Goal: Task Accomplishment & Management: Manage account settings

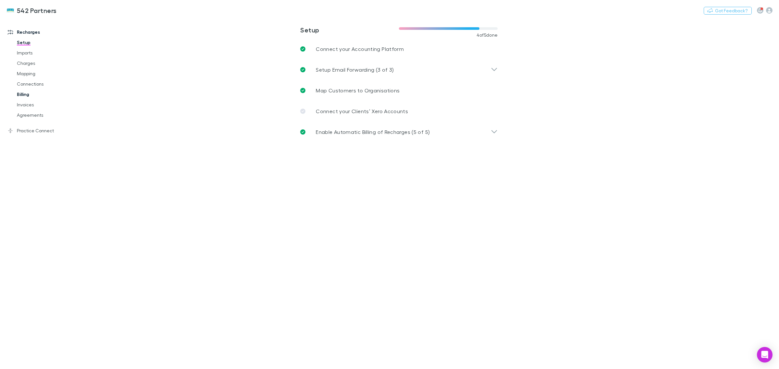
click at [38, 91] on link "Billing" at bounding box center [50, 94] width 81 height 10
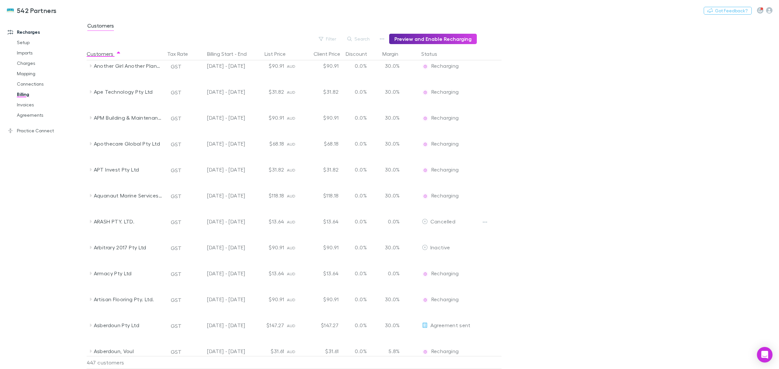
scroll to position [811, 0]
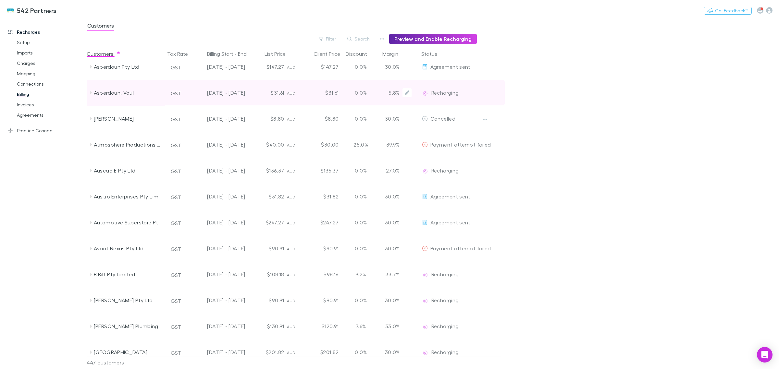
drag, startPoint x: 395, startPoint y: 96, endPoint x: 484, endPoint y: 86, distance: 90.4
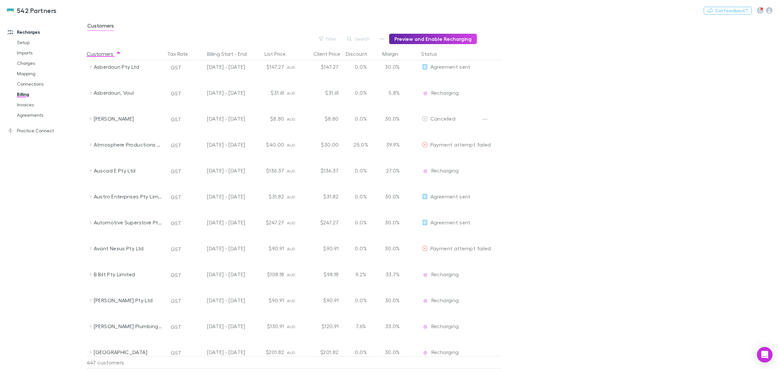
drag, startPoint x: 484, startPoint y: 86, endPoint x: 706, endPoint y: 47, distance: 225.3
click at [706, 47] on main "Customers Filter Search Preview and Enable Recharging Customers Tax Rate Billin…" at bounding box center [433, 193] width 692 height 351
click at [26, 53] on link "Imports" at bounding box center [50, 53] width 81 height 10
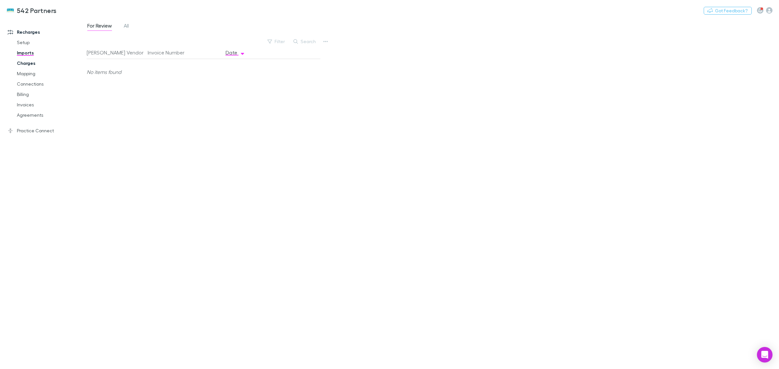
click at [26, 62] on link "Charges" at bounding box center [50, 63] width 81 height 10
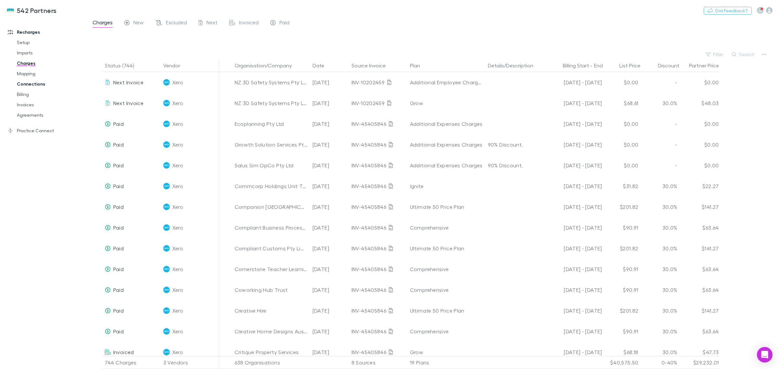
click at [35, 86] on link "Connections" at bounding box center [50, 84] width 81 height 10
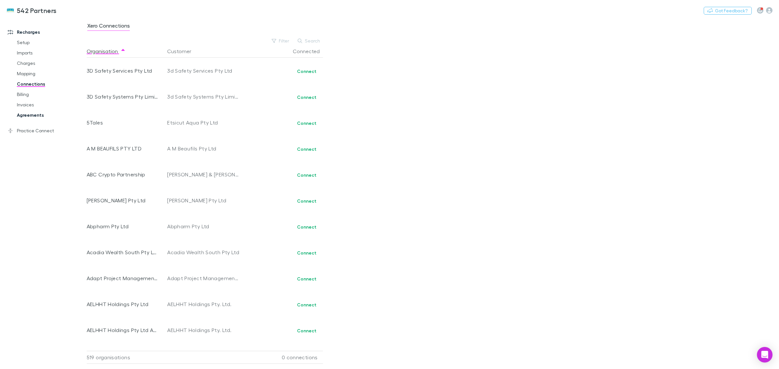
click at [28, 116] on link "Agreements" at bounding box center [50, 115] width 81 height 10
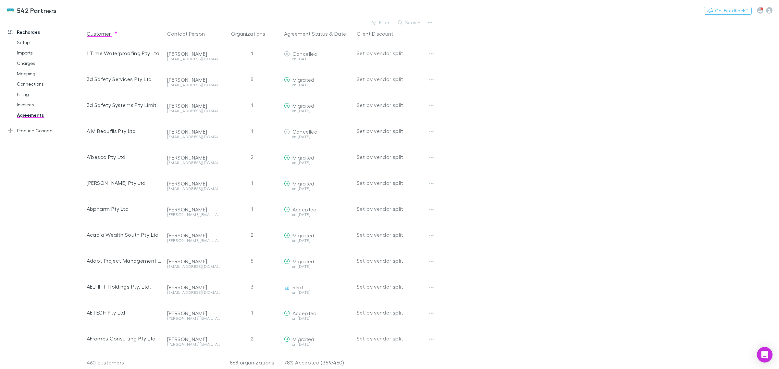
click at [749, 161] on main "Filter Search Customer Contact Person Organizations Agreement Status & Date Cli…" at bounding box center [433, 193] width 692 height 351
click at [754, 186] on main "Filter Search Customer Contact Person Organizations Agreement Status & Date Cli…" at bounding box center [433, 193] width 692 height 351
click at [518, 139] on main "Filter Search Customer Contact Person Organizations Agreement Status & Date Cli…" at bounding box center [433, 193] width 692 height 351
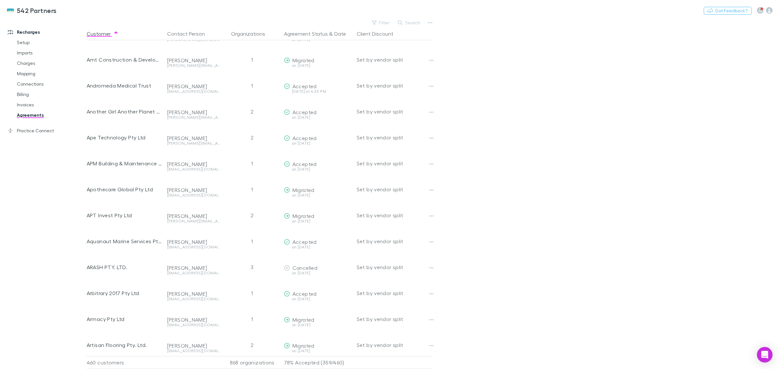
scroll to position [649, 0]
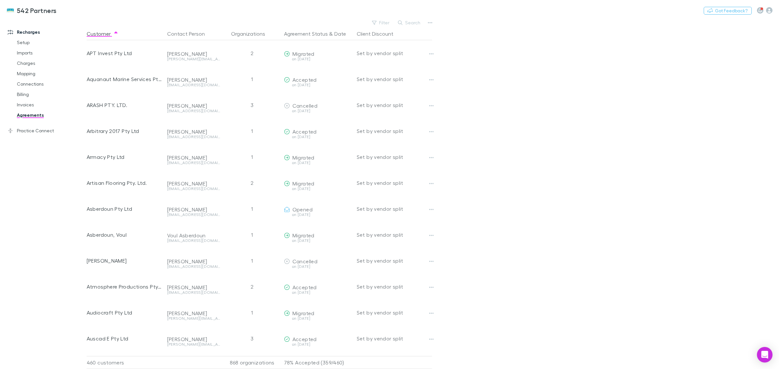
click at [517, 165] on main "Filter Search Customer Contact Person Organizations Agreement Status & Date Cli…" at bounding box center [433, 193] width 692 height 351
click at [415, 24] on button "Search" at bounding box center [410, 23] width 30 height 8
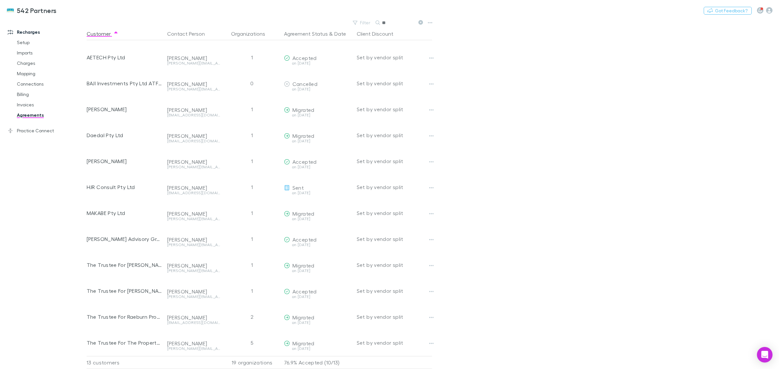
scroll to position [28, 0]
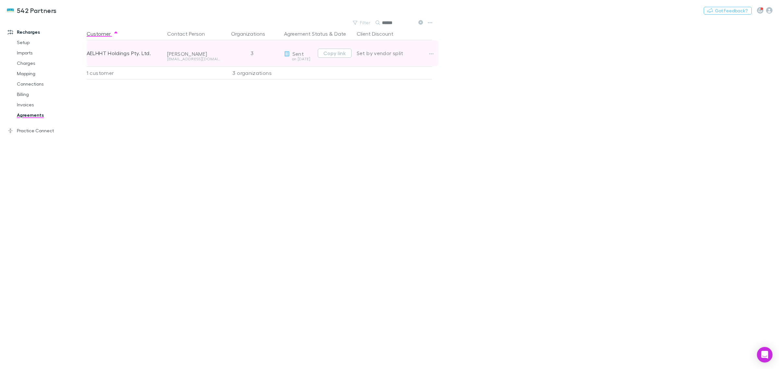
click at [304, 58] on div "on [DATE]" at bounding box center [299, 59] width 31 height 4
click at [432, 54] on icon "button" at bounding box center [431, 53] width 5 height 5
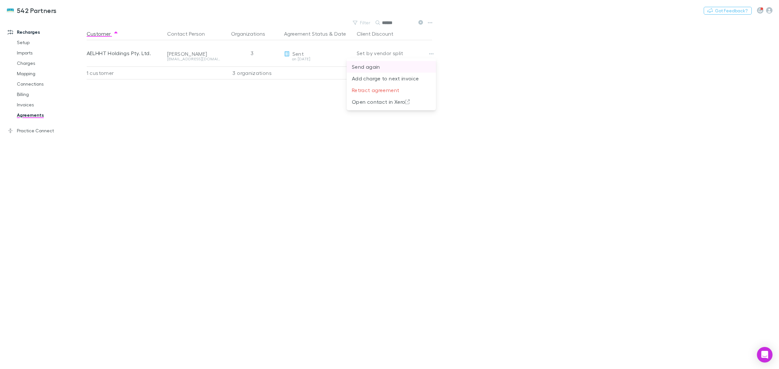
click at [406, 64] on p "Send again" at bounding box center [391, 67] width 79 height 8
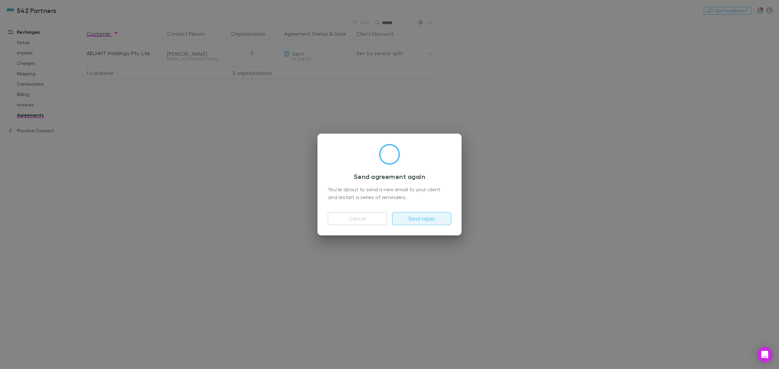
click at [432, 220] on button "Send again" at bounding box center [421, 218] width 59 height 13
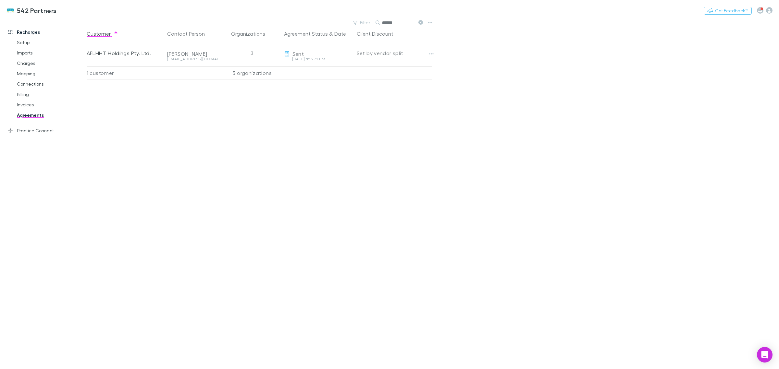
click at [760, 195] on main "Filter Search ****** Customer Contact Person Organizations Agreement Status & D…" at bounding box center [433, 193] width 692 height 351
drag, startPoint x: 397, startPoint y: 25, endPoint x: 338, endPoint y: 19, distance: 59.0
click at [338, 19] on div "542 Partners Nothing Got Feedback? Recharges Setup Imports Charges Mapping Conn…" at bounding box center [389, 184] width 779 height 369
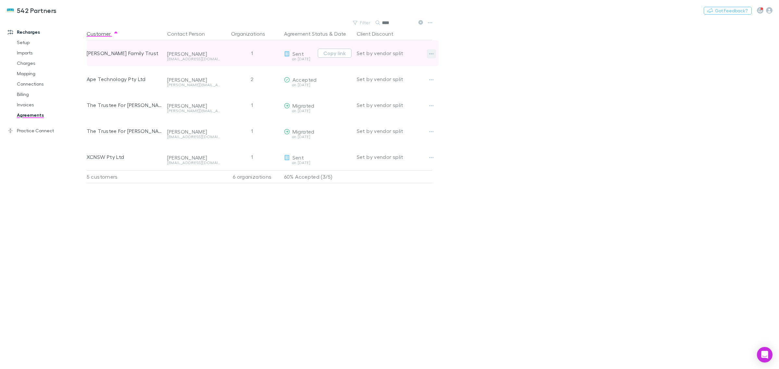
click at [430, 55] on icon "button" at bounding box center [431, 53] width 5 height 5
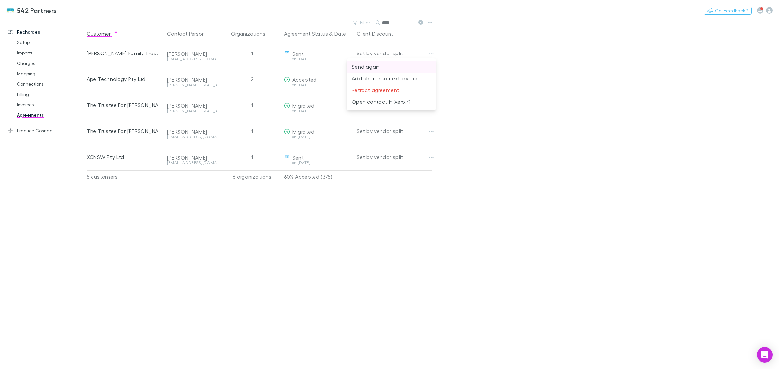
click at [435, 62] on li "Send again" at bounding box center [391, 67] width 89 height 12
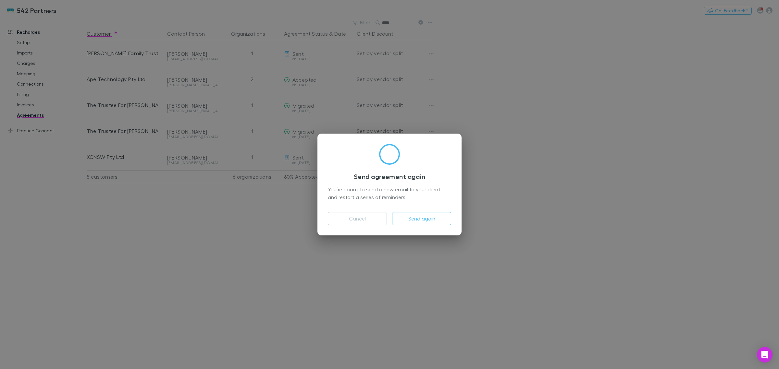
drag, startPoint x: 432, startPoint y: 221, endPoint x: 727, endPoint y: 286, distance: 302.2
click at [432, 221] on button "Send again" at bounding box center [421, 218] width 59 height 13
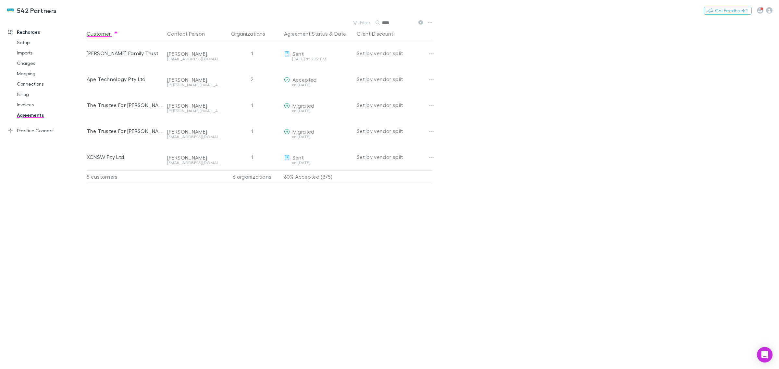
drag, startPoint x: 394, startPoint y: 26, endPoint x: 346, endPoint y: 18, distance: 48.4
click at [346, 18] on div "542 Partners Nothing Got Feedback? Recharges Setup Imports Charges Mapping Conn…" at bounding box center [389, 184] width 779 height 369
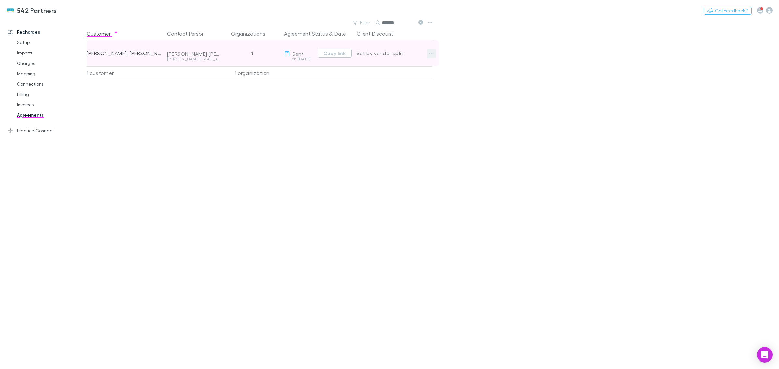
type input "*******"
click at [434, 54] on button "button" at bounding box center [431, 53] width 9 height 9
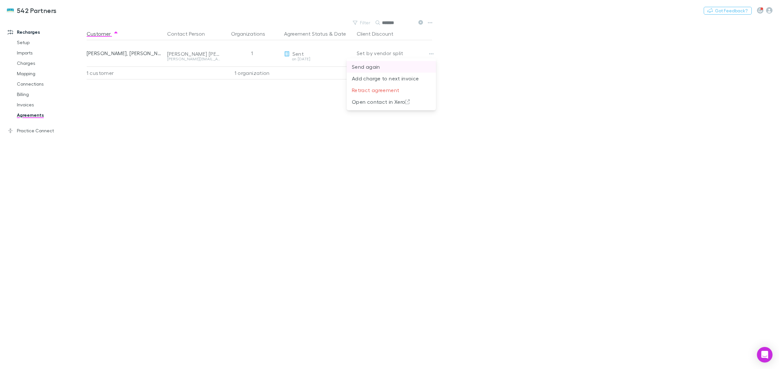
click at [421, 67] on p "Send again" at bounding box center [391, 67] width 79 height 8
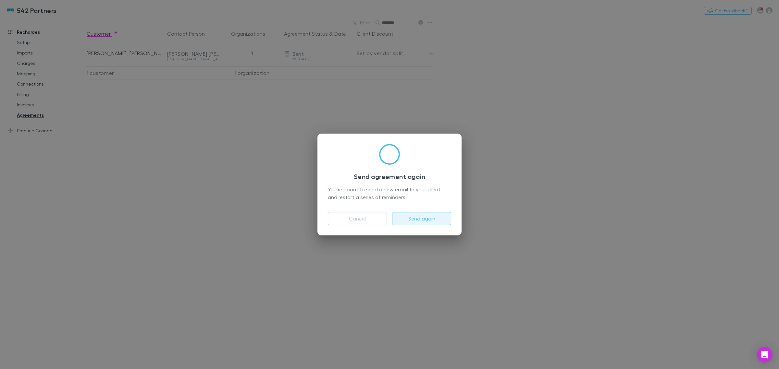
click at [444, 220] on button "Send again" at bounding box center [421, 218] width 59 height 13
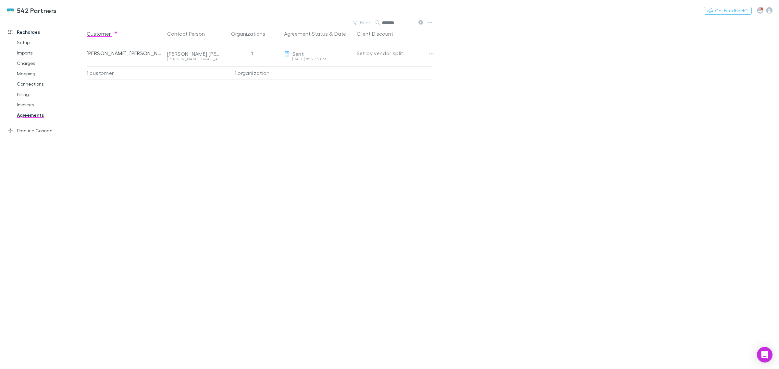
drag, startPoint x: 422, startPoint y: 23, endPoint x: 412, endPoint y: 22, distance: 10.5
click at [422, 23] on button at bounding box center [420, 23] width 8 height 6
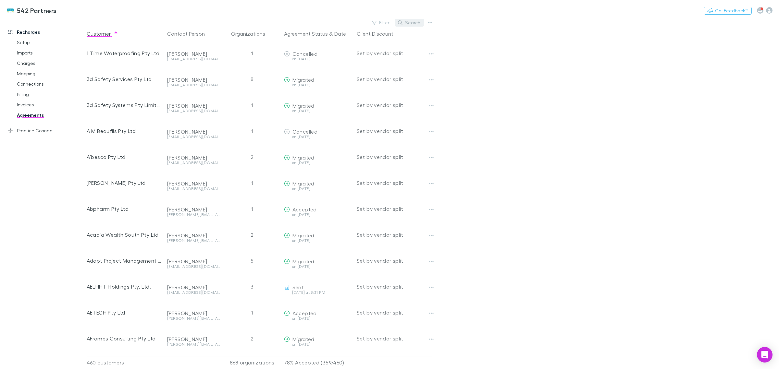
click at [414, 20] on button "Search" at bounding box center [410, 23] width 30 height 8
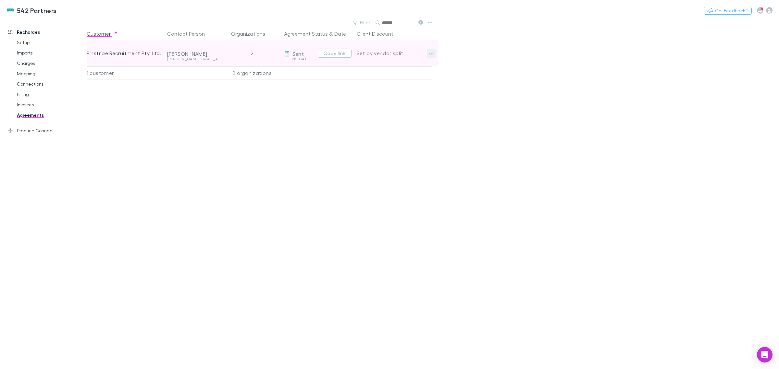
click at [431, 52] on icon "button" at bounding box center [431, 53] width 5 height 5
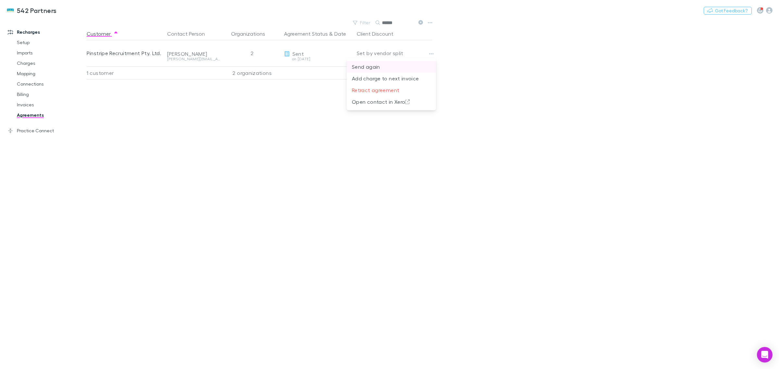
click at [422, 63] on p "Send again" at bounding box center [391, 67] width 79 height 8
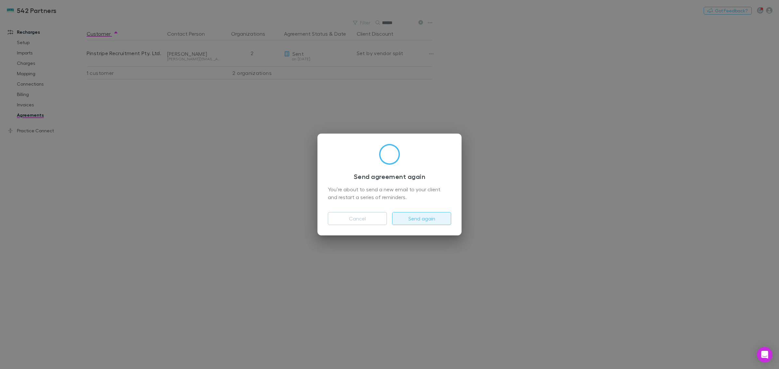
click at [432, 219] on button "Send again" at bounding box center [421, 218] width 59 height 13
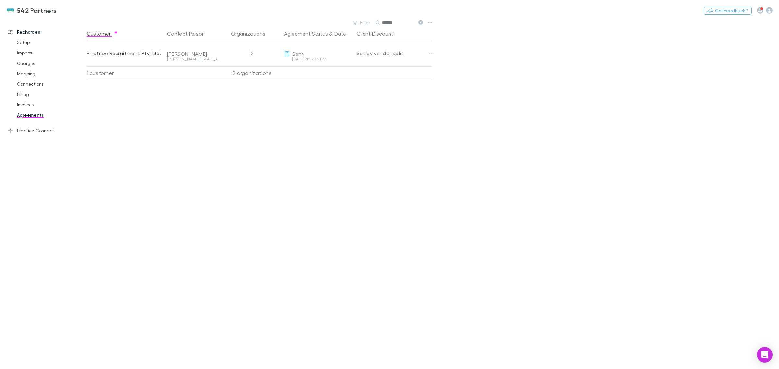
drag, startPoint x: 422, startPoint y: 21, endPoint x: 417, endPoint y: 19, distance: 5.4
click at [421, 21] on icon at bounding box center [420, 22] width 5 height 5
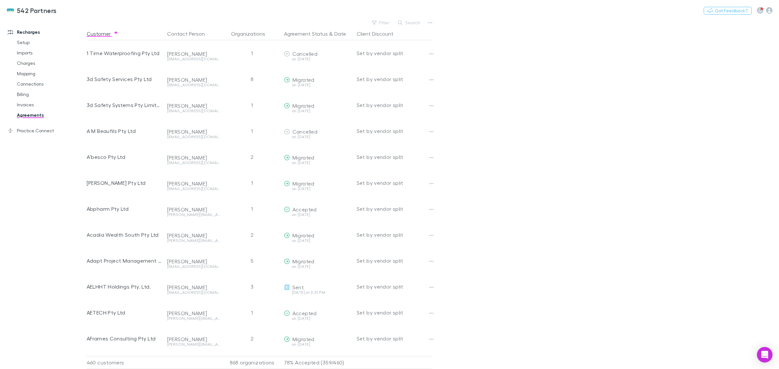
click at [414, 18] on div "542 Partners Nothing Got Feedback?" at bounding box center [389, 10] width 779 height 21
click at [413, 23] on button "Search" at bounding box center [410, 23] width 30 height 8
type input "*"
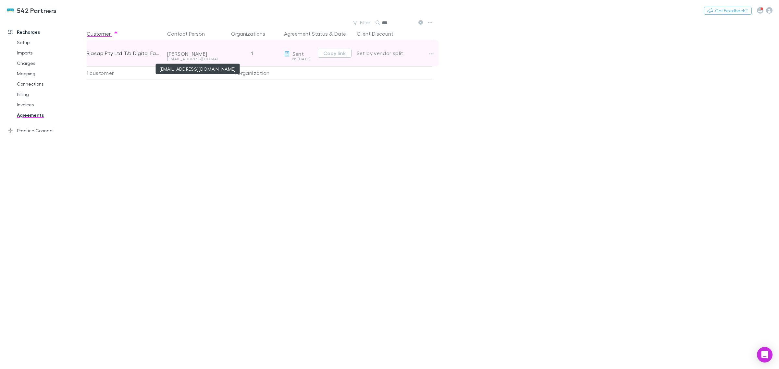
click at [203, 60] on div "[EMAIL_ADDRESS][DOMAIN_NAME]" at bounding box center [193, 59] width 53 height 4
click at [139, 55] on div "Rjasap Pty Ltd T/a Digital Factor" at bounding box center [124, 53] width 75 height 26
click at [432, 54] on icon "button" at bounding box center [431, 53] width 5 height 1
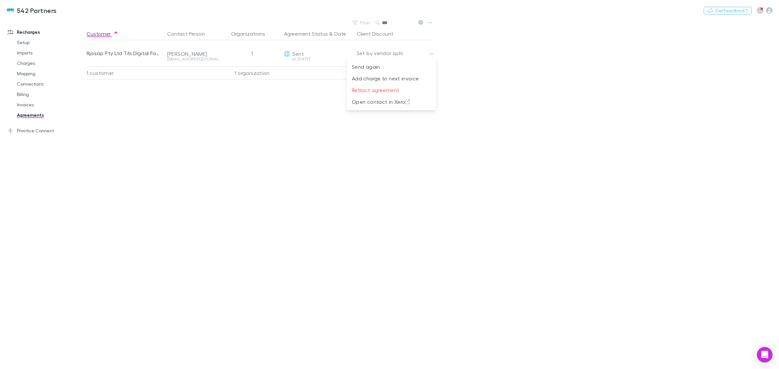
click at [301, 58] on div at bounding box center [389, 184] width 779 height 369
click at [301, 58] on div "on [DATE]" at bounding box center [317, 59] width 67 height 4
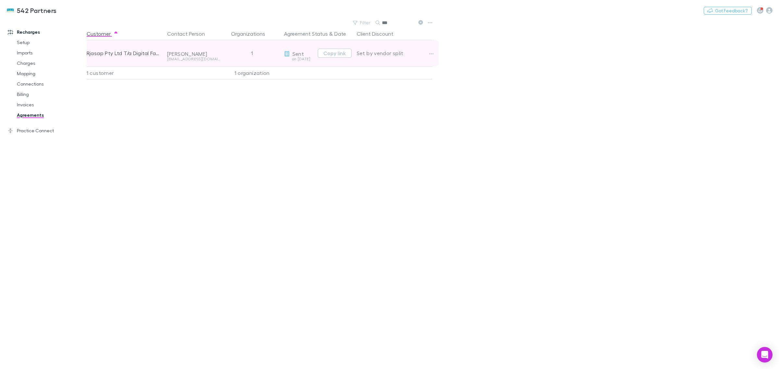
click at [388, 52] on div "Set by vendor split" at bounding box center [394, 53] width 75 height 26
click at [431, 51] on button "button" at bounding box center [431, 53] width 9 height 9
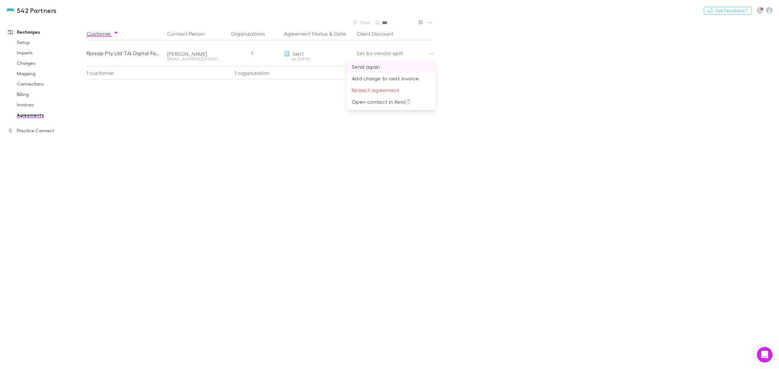
click at [416, 63] on p "Send again" at bounding box center [391, 67] width 79 height 8
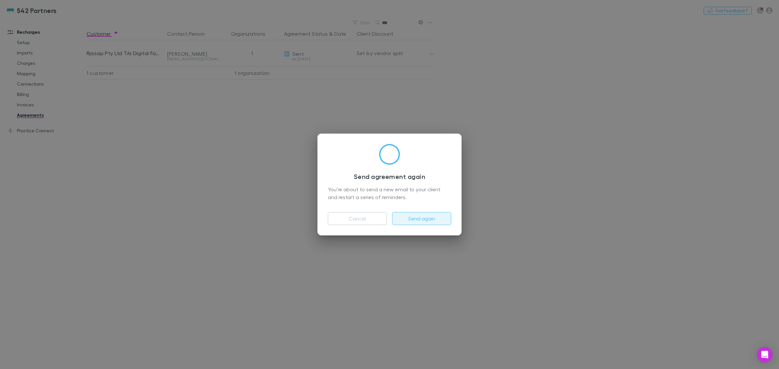
click at [427, 221] on button "Send again" at bounding box center [421, 218] width 59 height 13
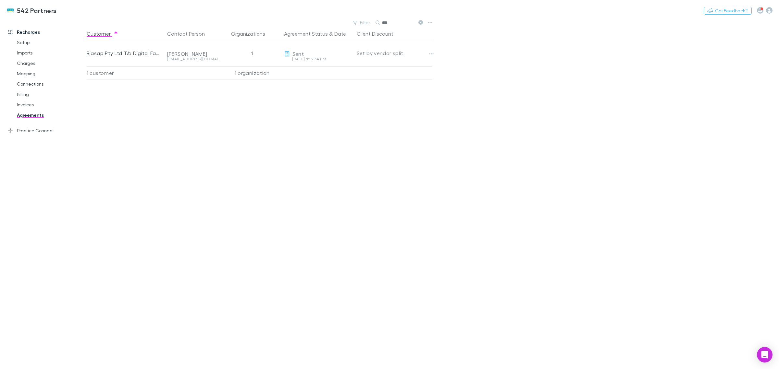
drag, startPoint x: 389, startPoint y: 25, endPoint x: 350, endPoint y: 83, distance: 69.8
click at [344, 21] on div "Filter Search ***" at bounding box center [261, 22] width 348 height 9
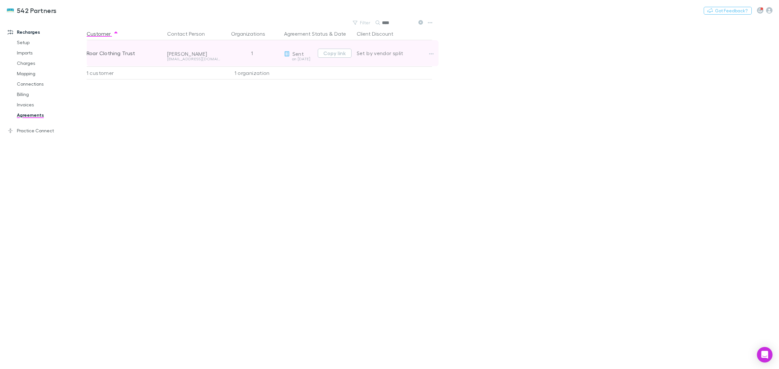
type input "****"
click at [295, 52] on span "Sent" at bounding box center [297, 54] width 11 height 6
click at [426, 53] on div "Roar Clothing Trust [PERSON_NAME] [PERSON_NAME][EMAIL_ADDRESS][DOMAIN_NAME] 1 S…" at bounding box center [263, 53] width 352 height 26
click at [432, 57] on button "button" at bounding box center [431, 53] width 9 height 9
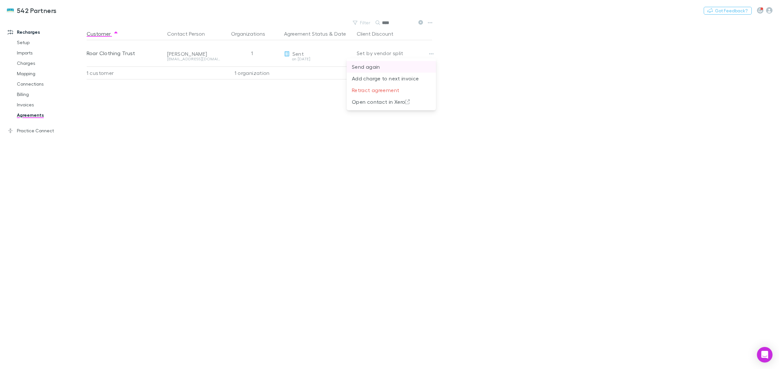
click at [367, 67] on p "Send again" at bounding box center [391, 67] width 79 height 8
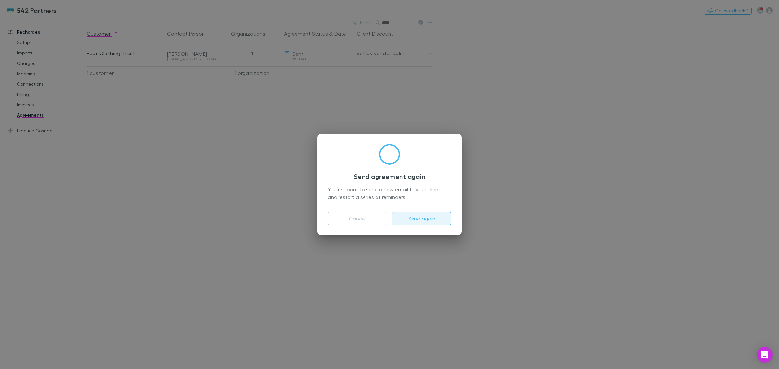
click at [432, 221] on button "Send again" at bounding box center [421, 218] width 59 height 13
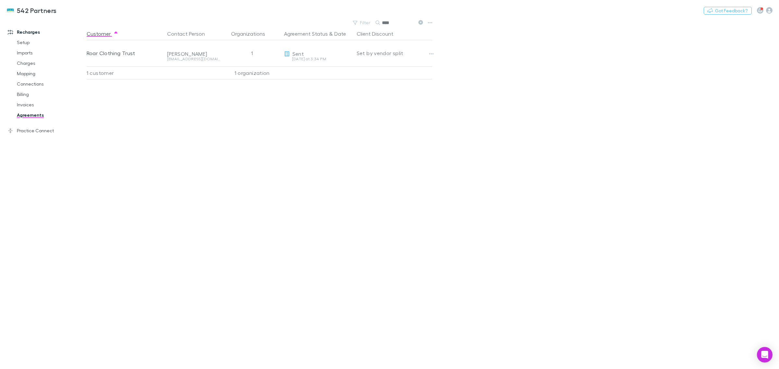
drag, startPoint x: 501, startPoint y: 299, endPoint x: 415, endPoint y: 155, distance: 167.8
click at [500, 291] on main "Filter Search **** Customer Contact Person Organizations Agreement Status & Dat…" at bounding box center [433, 193] width 692 height 351
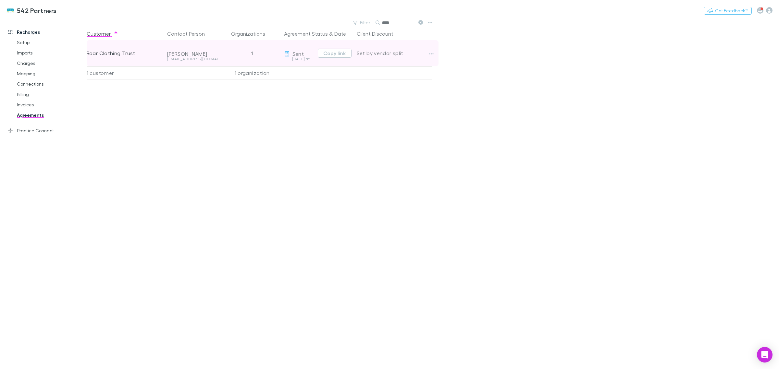
click at [310, 54] on div "Sent" at bounding box center [299, 54] width 31 height 6
click at [309, 54] on div "Sent" at bounding box center [299, 54] width 31 height 6
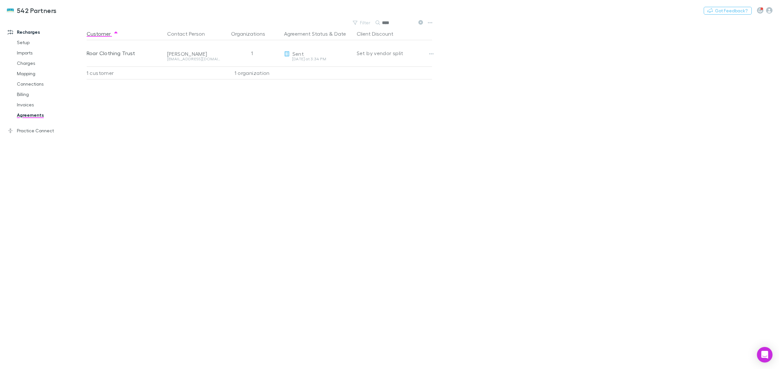
click at [719, 270] on main "Filter Search **** Customer Contact Person Organizations Agreement Status & Dat…" at bounding box center [433, 193] width 692 height 351
